Goal: Information Seeking & Learning: Understand process/instructions

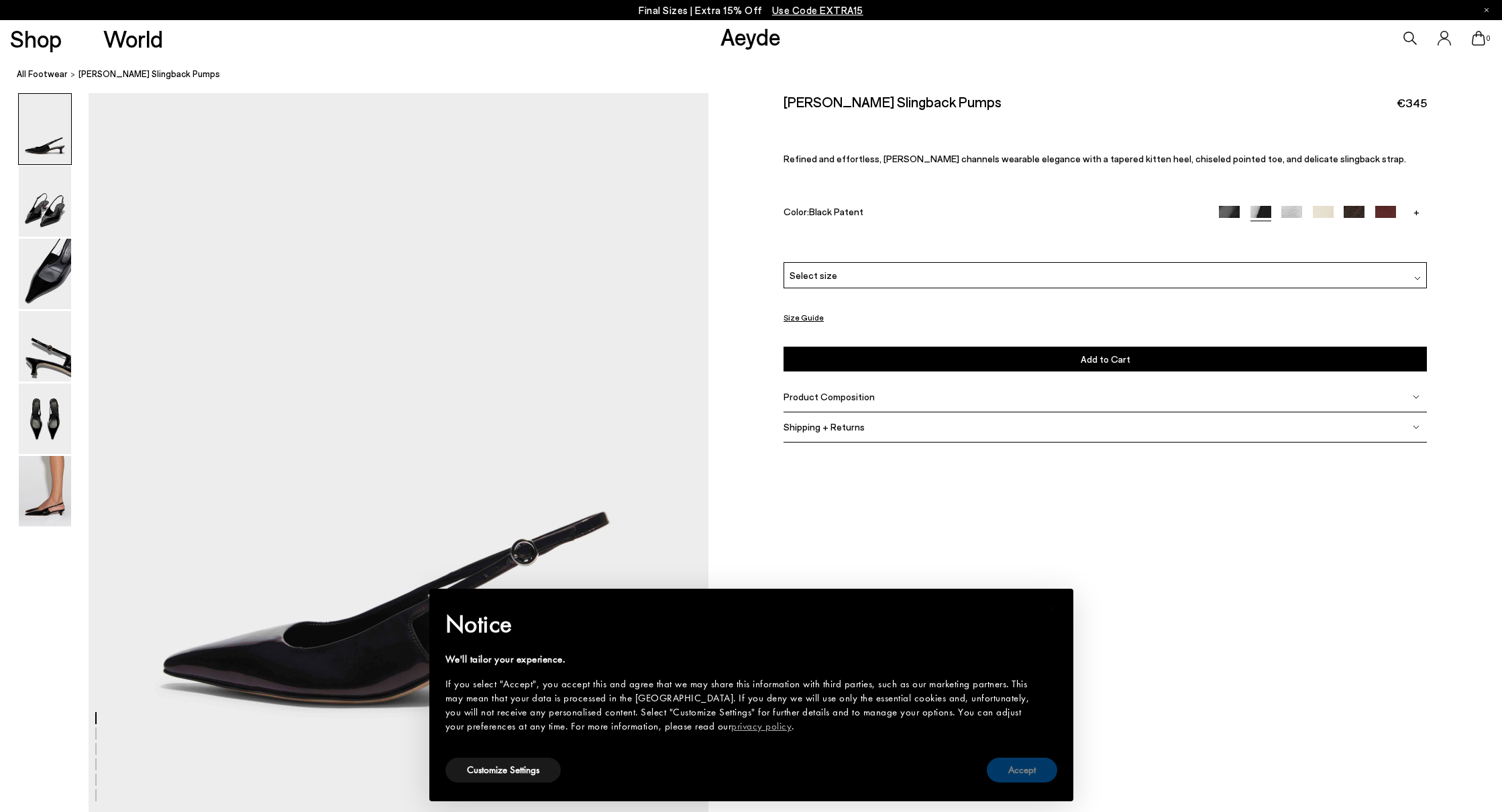
click at [1016, 763] on button "Accept" at bounding box center [1021, 770] width 70 height 25
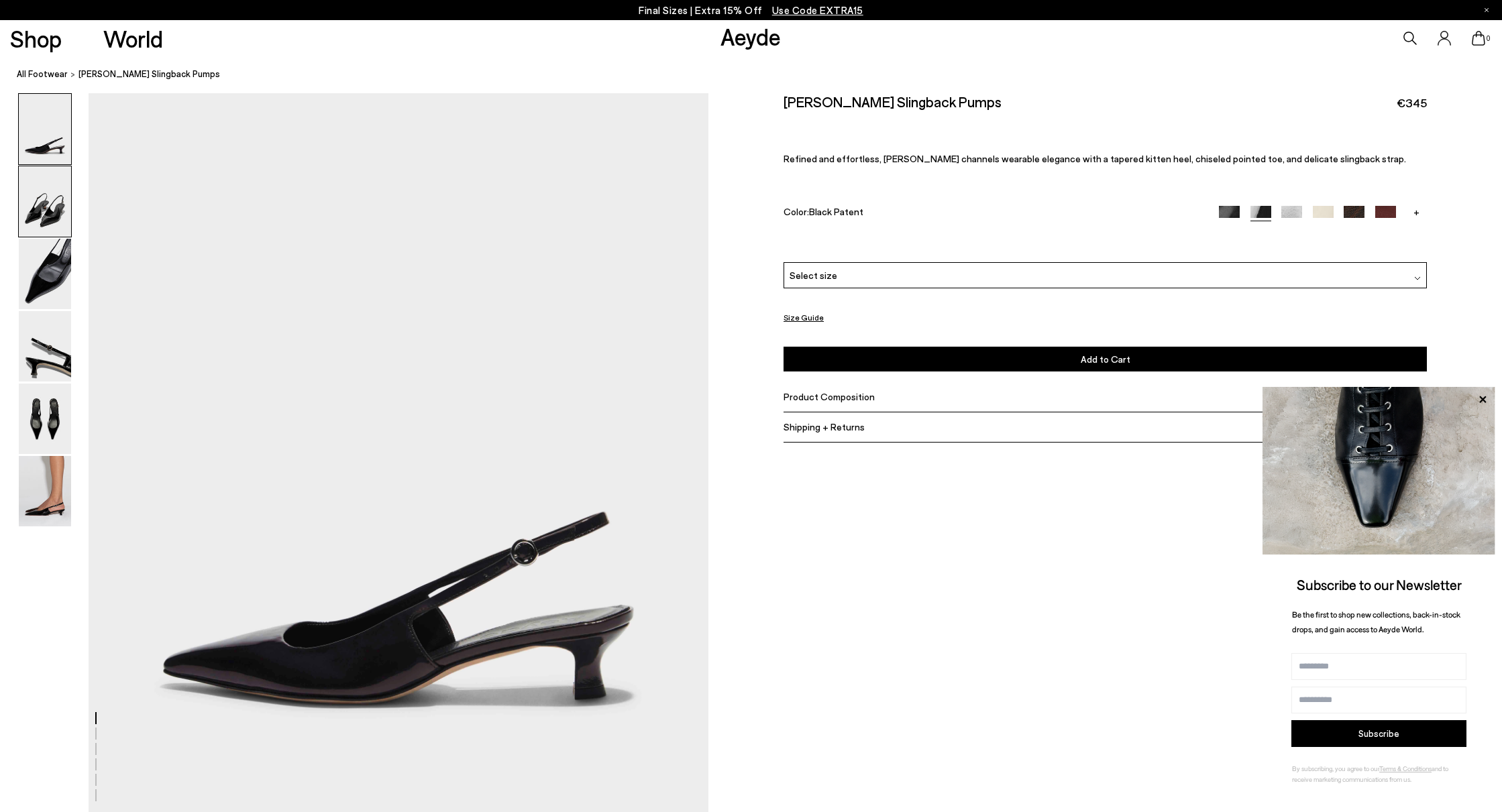
click at [47, 202] on img at bounding box center [45, 200] width 53 height 70
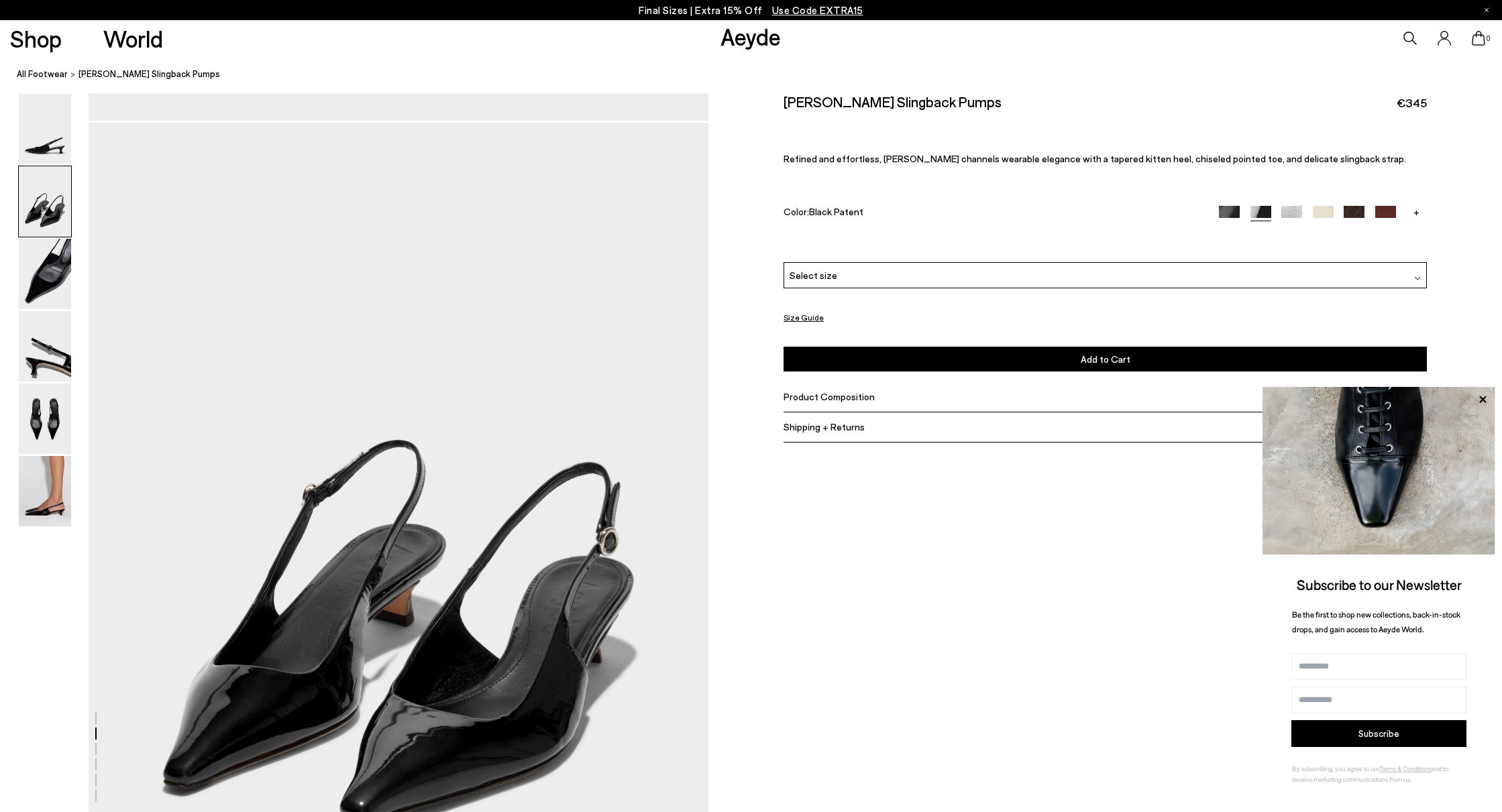
scroll to position [722, 0]
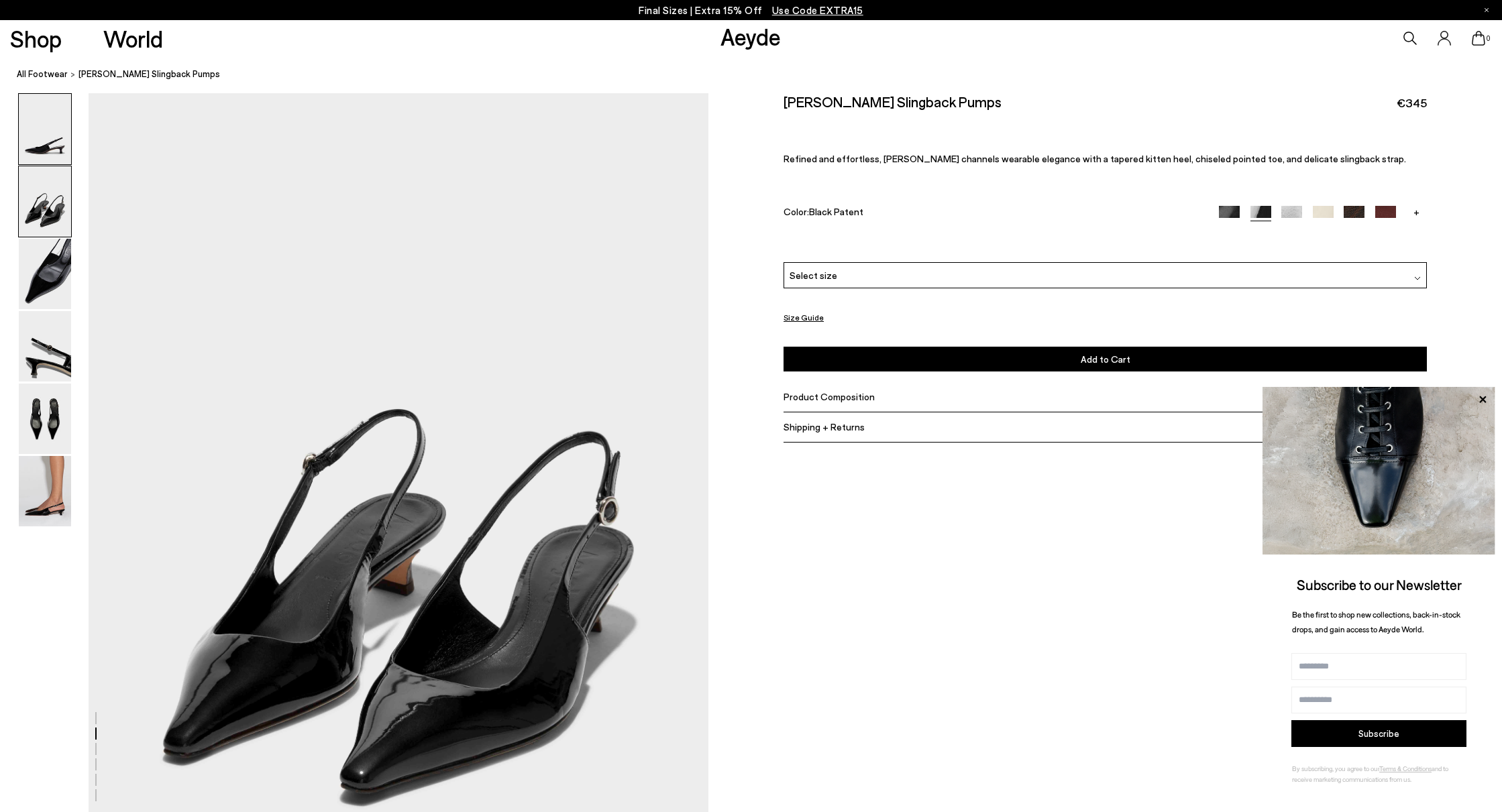
drag, startPoint x: 410, startPoint y: 340, endPoint x: 45, endPoint y: 133, distance: 419.6
click at [46, 139] on img at bounding box center [45, 128] width 53 height 70
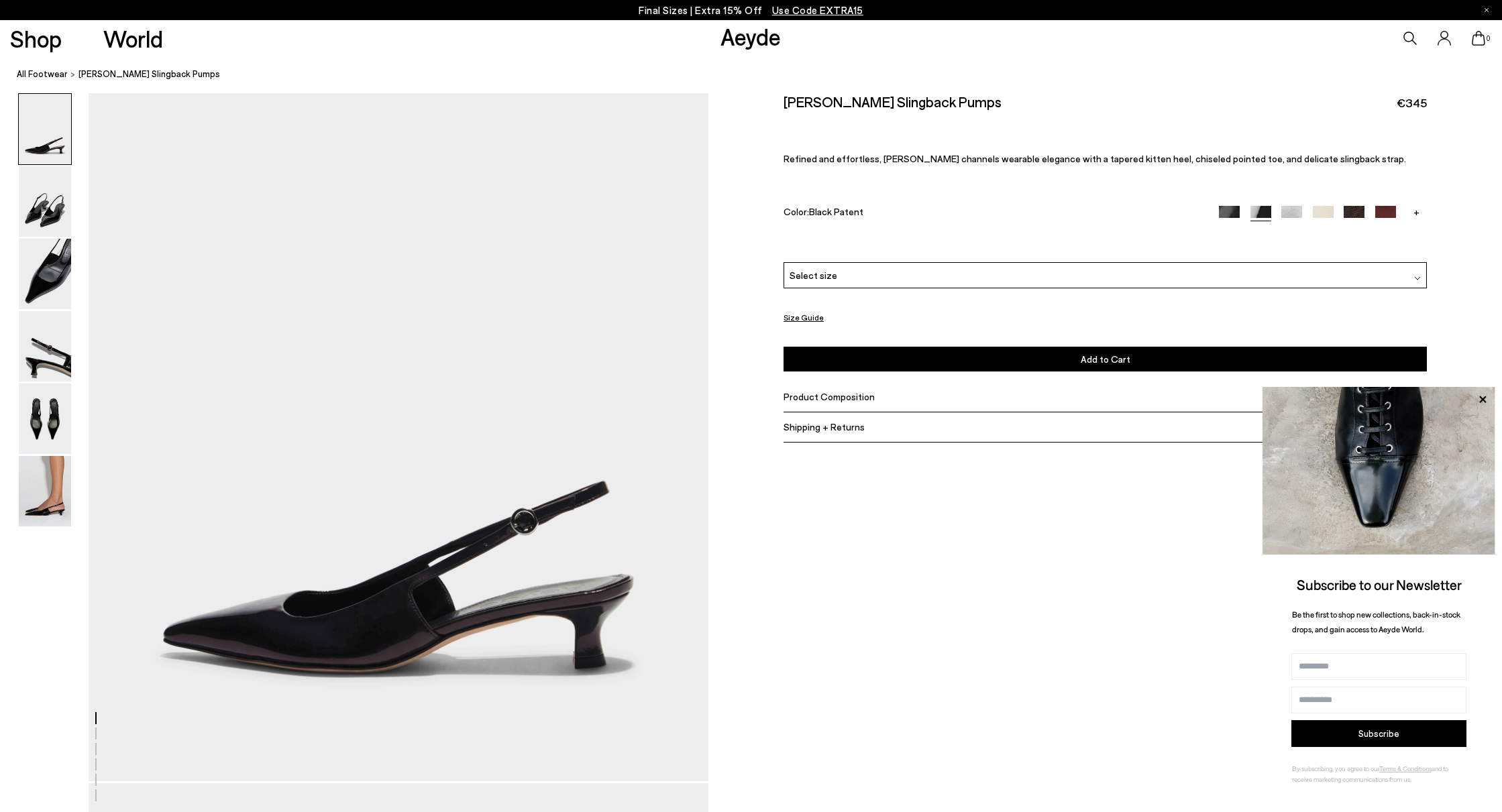
scroll to position [0, 0]
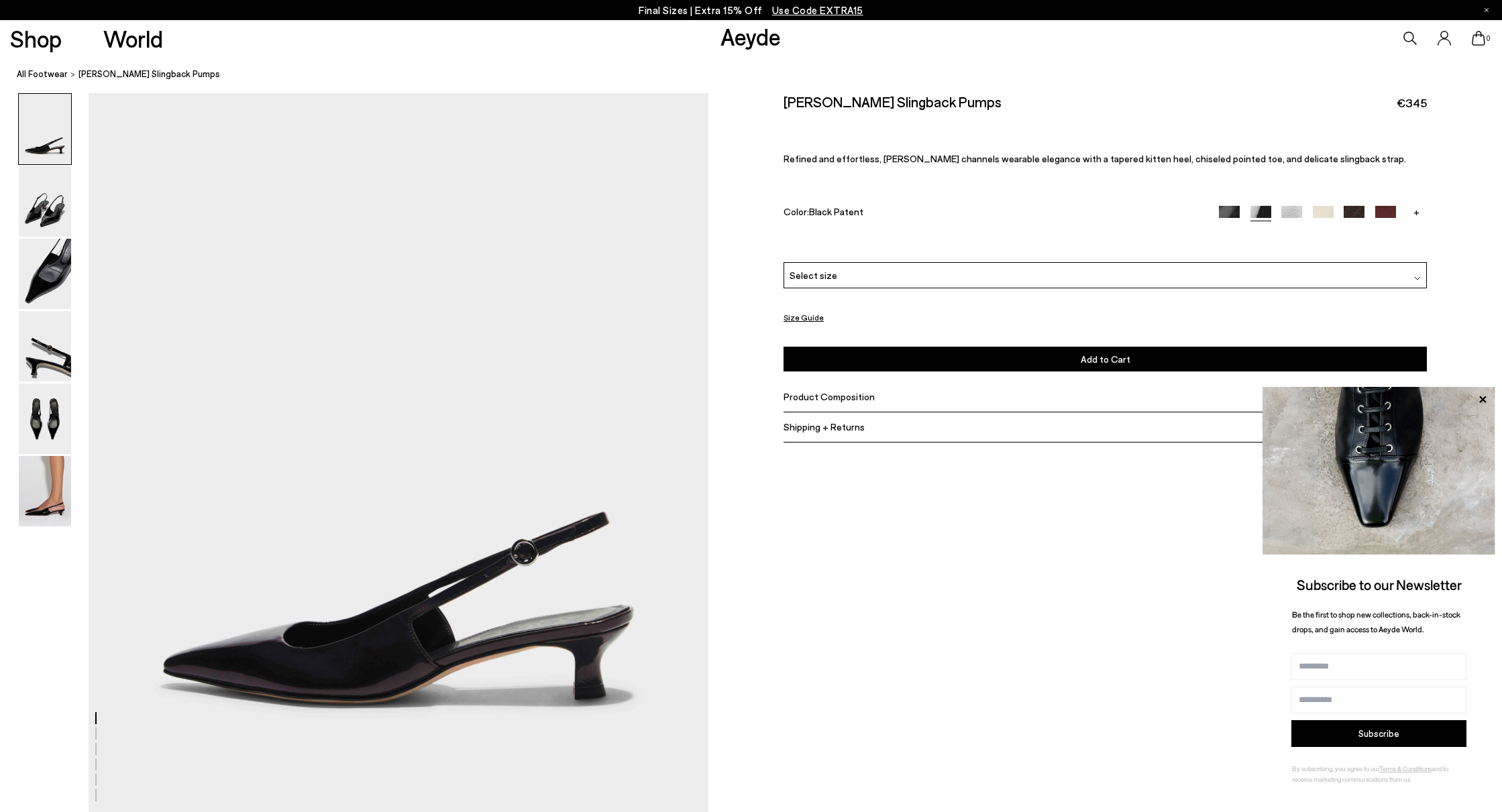
drag, startPoint x: 415, startPoint y: 471, endPoint x: 329, endPoint y: 611, distance: 164.3
drag, startPoint x: 470, startPoint y: 259, endPoint x: 976, endPoint y: 539, distance: 578.3
drag, startPoint x: 953, startPoint y: 100, endPoint x: 783, endPoint y: 101, distance: 170.0
click at [783, 101] on div "Size Guide Shoes Belt Our shoes come in European sizing. The easiest way to mea…" at bounding box center [1104, 279] width 793 height 373
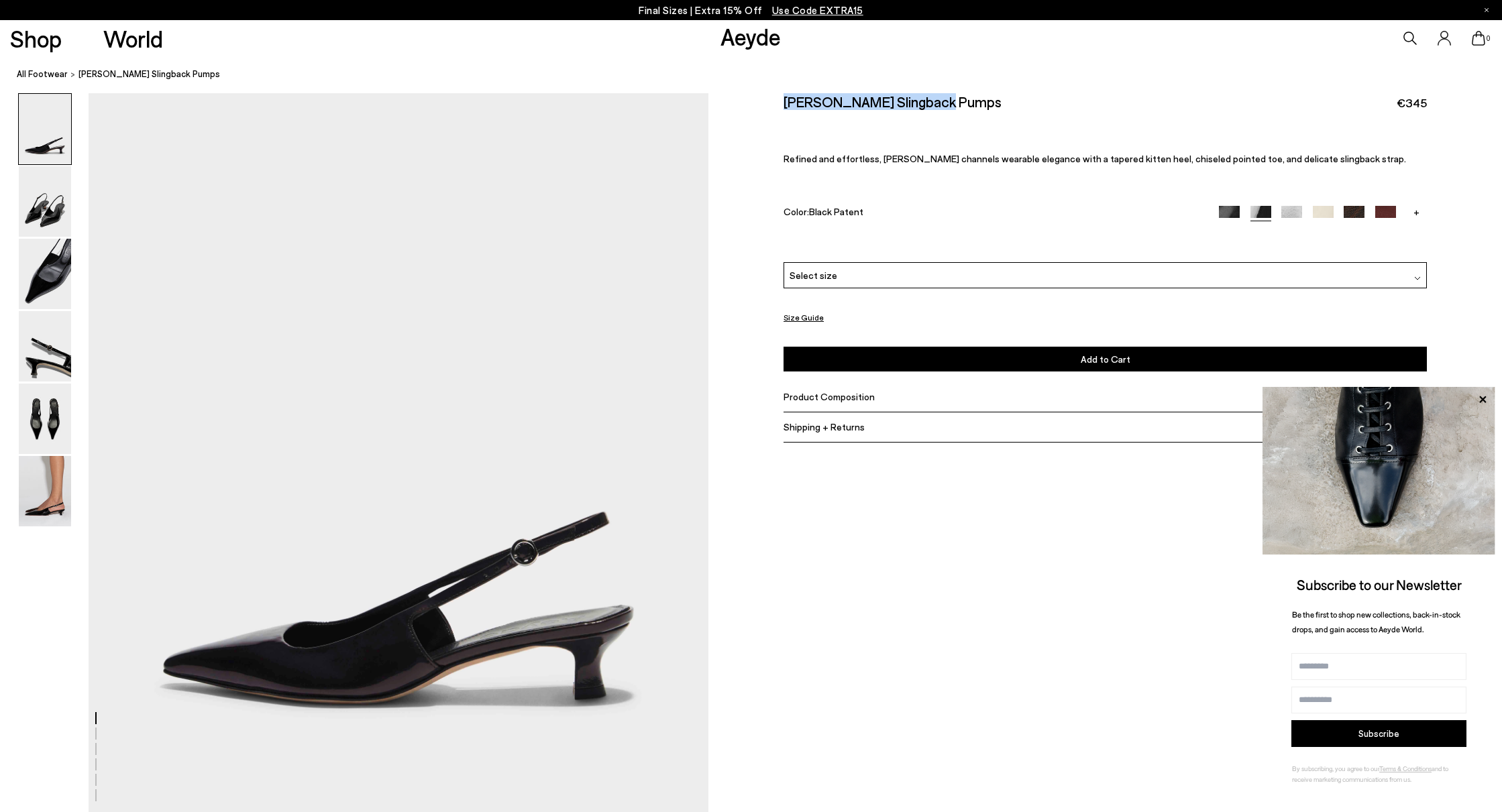
copy h2 "[PERSON_NAME] Slingback Pumps"
click at [33, 213] on img at bounding box center [45, 200] width 53 height 70
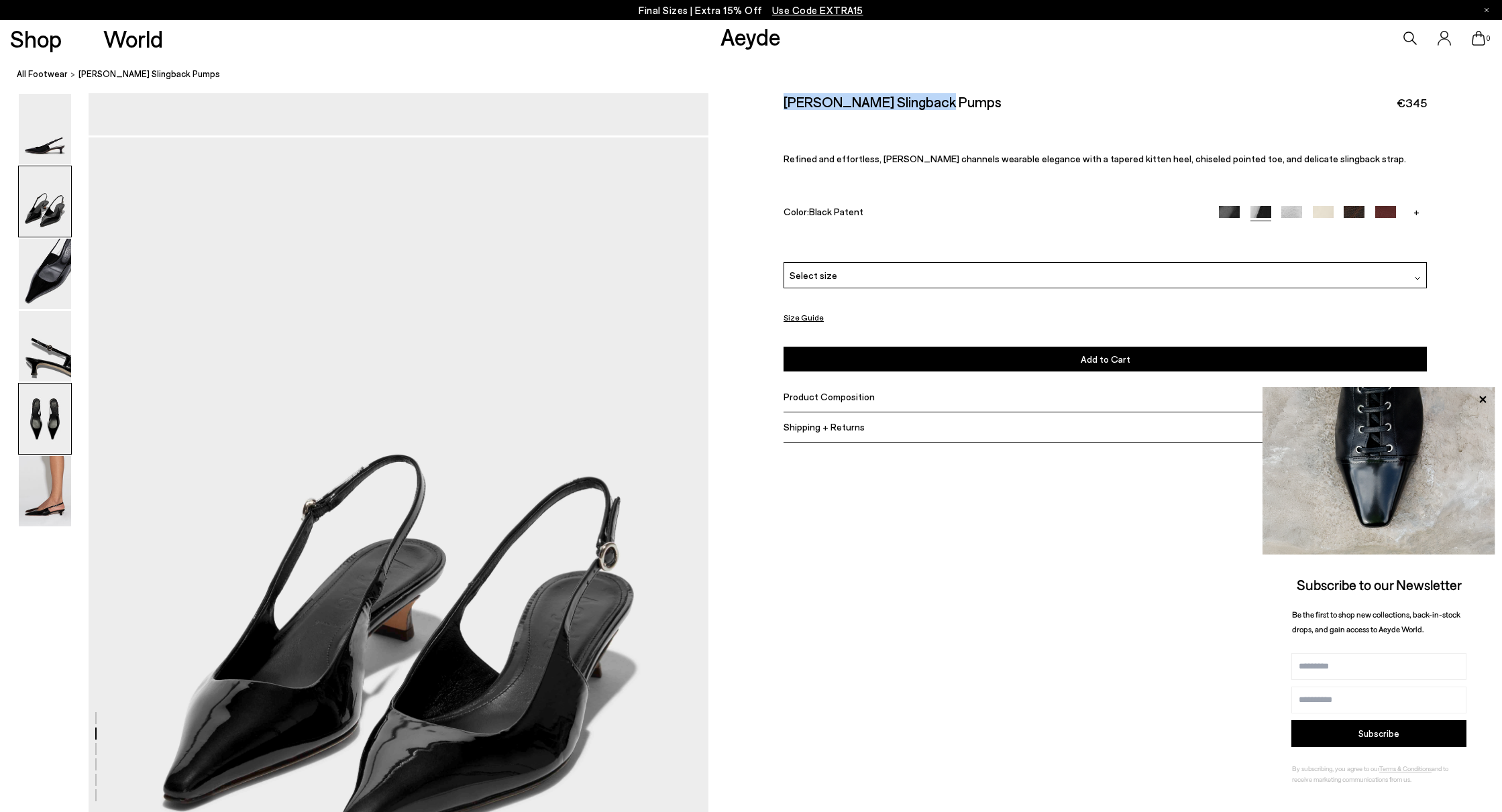
scroll to position [722, 0]
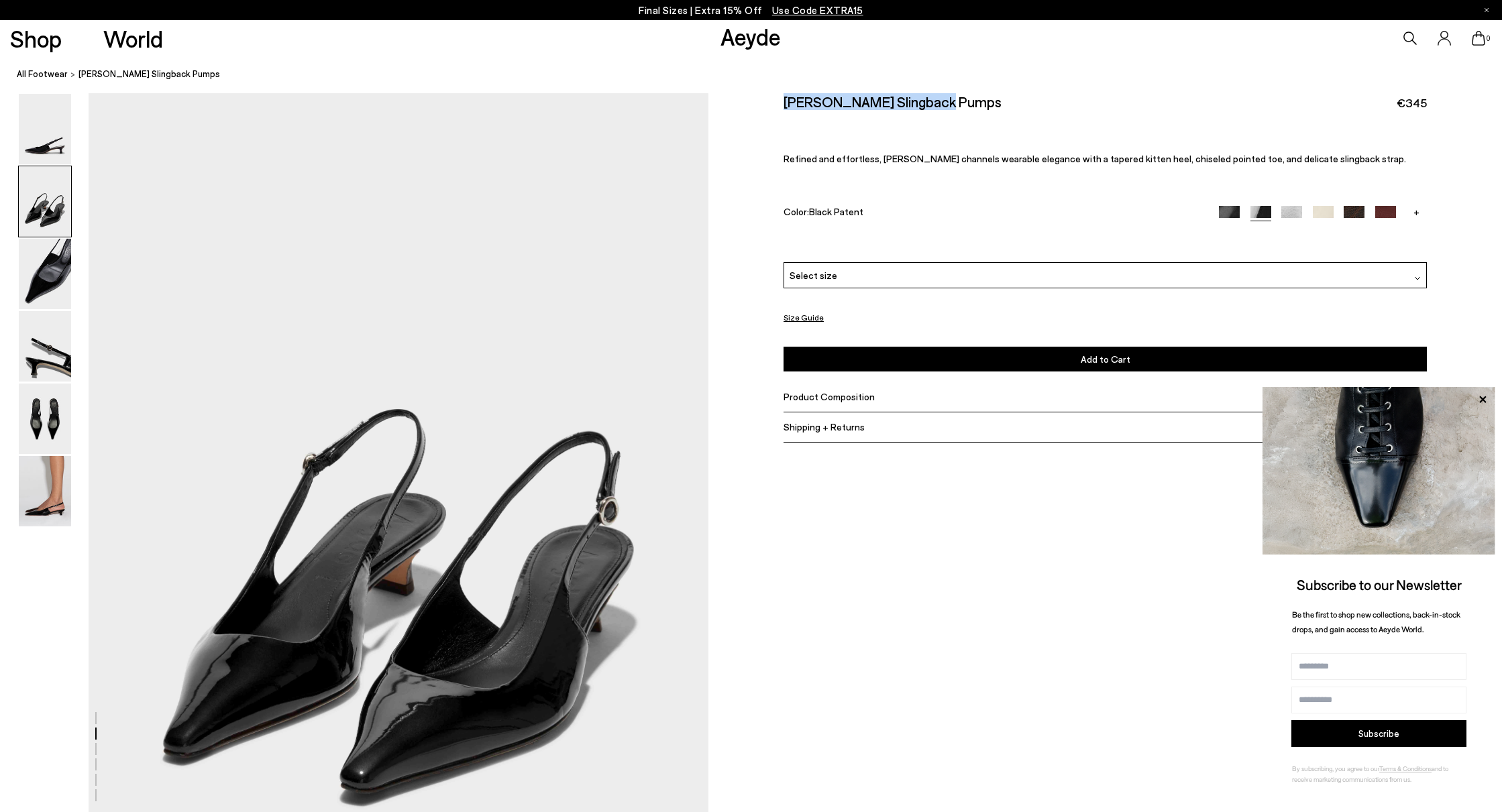
click at [50, 210] on img at bounding box center [45, 200] width 53 height 70
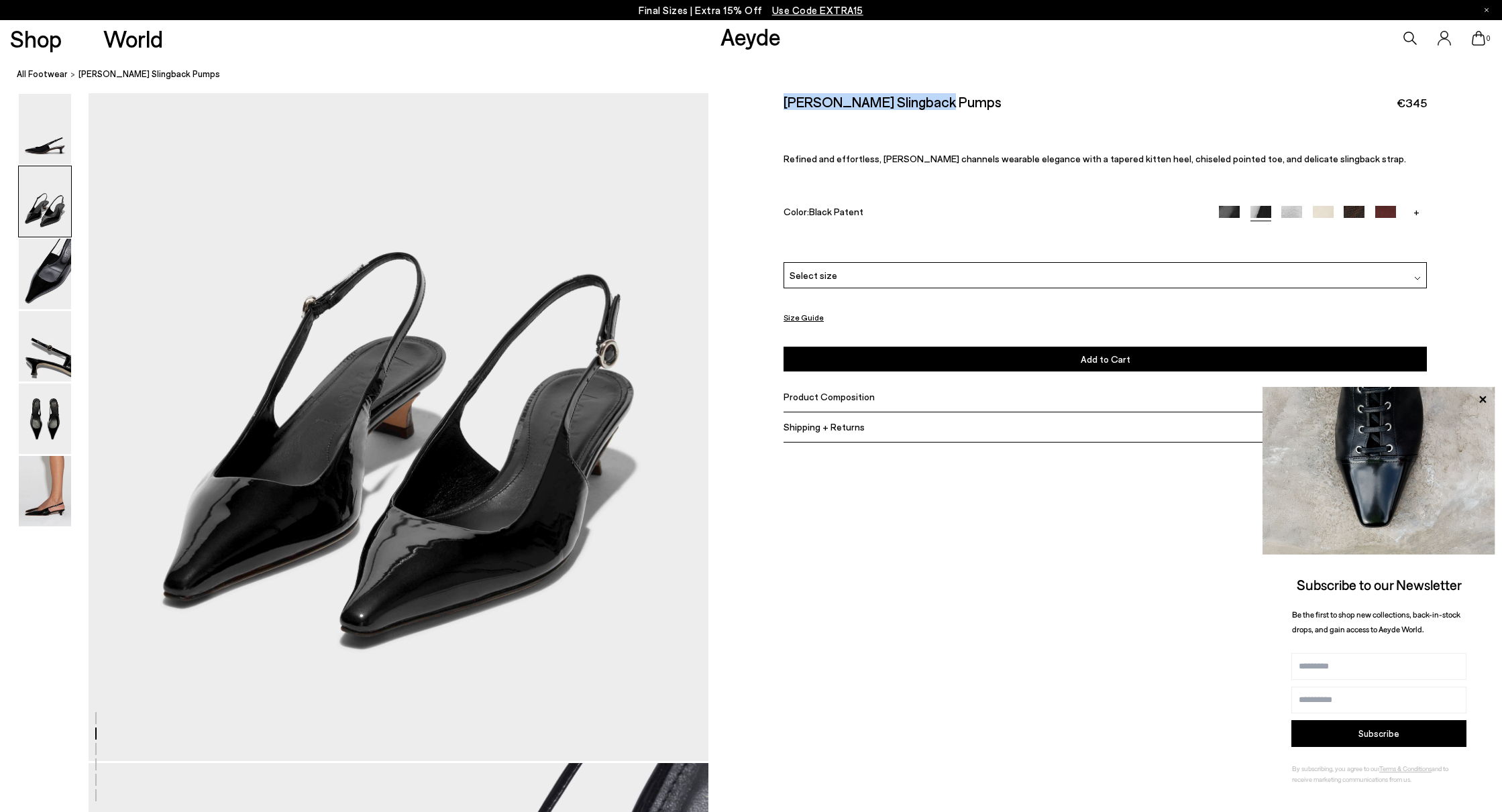
scroll to position [877, 0]
